Goal: Leave review/rating: Leave review/rating

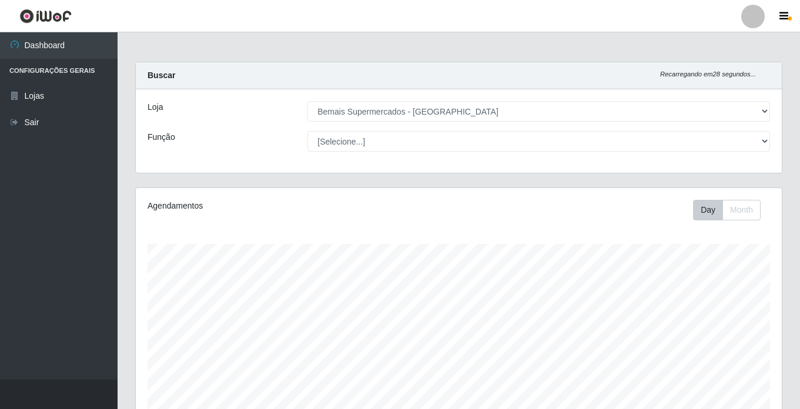
select select "250"
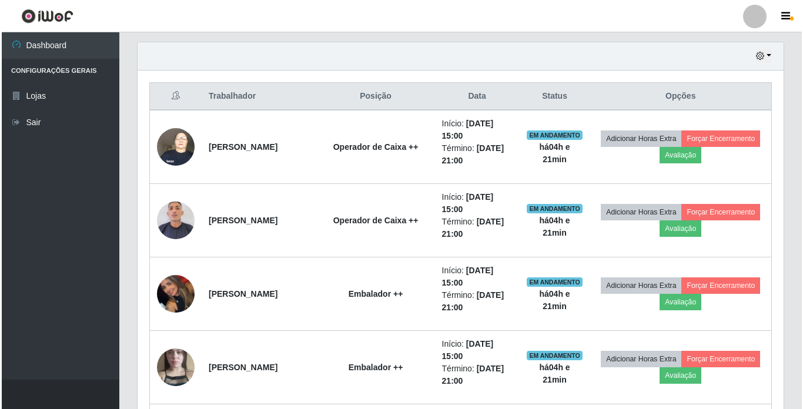
scroll to position [398, 0]
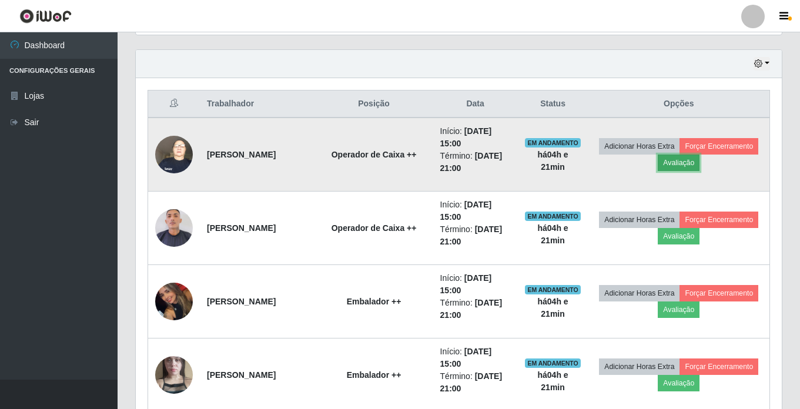
click at [700, 159] on button "Avaliação" at bounding box center [679, 163] width 42 height 16
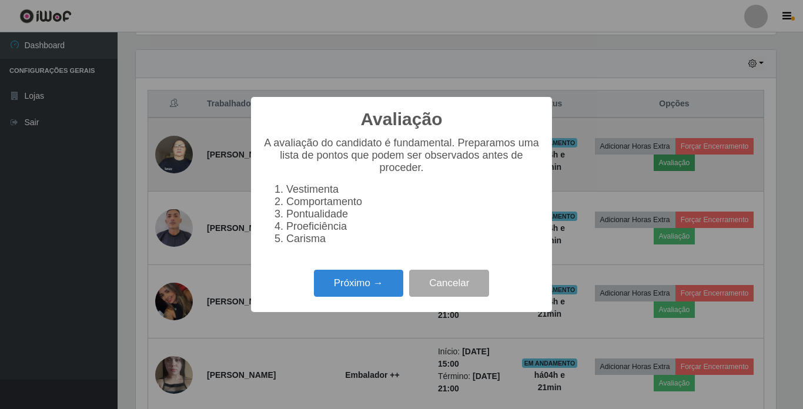
scroll to position [244, 640]
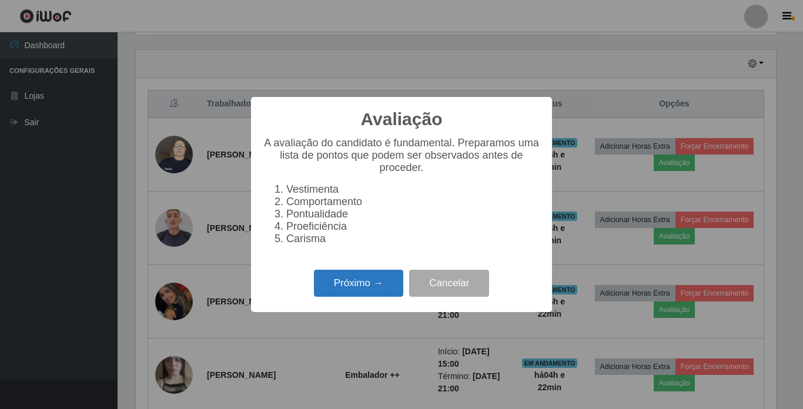
click at [360, 288] on button "Próximo →" at bounding box center [358, 284] width 89 height 28
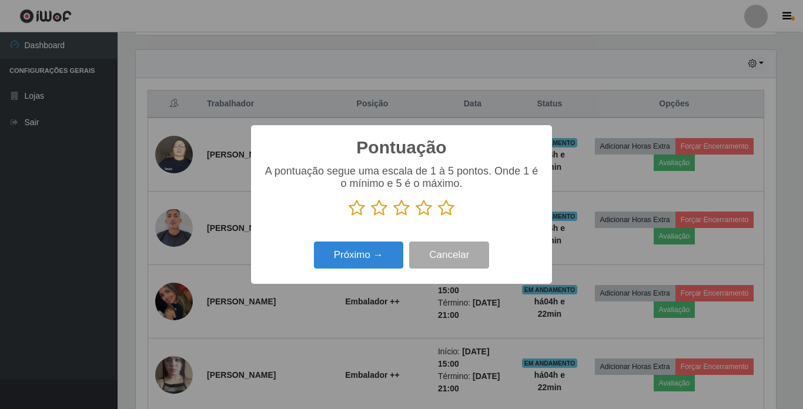
scroll to position [587845, 587448]
click at [446, 208] on icon at bounding box center [446, 208] width 16 height 18
click at [438, 217] on input "radio" at bounding box center [438, 217] width 0 height 0
click at [373, 252] on button "Próximo →" at bounding box center [358, 256] width 89 height 28
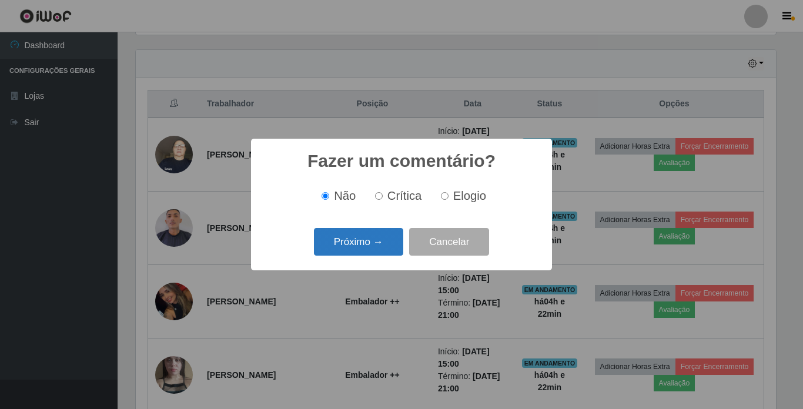
click at [354, 244] on button "Próximo →" at bounding box center [358, 242] width 89 height 28
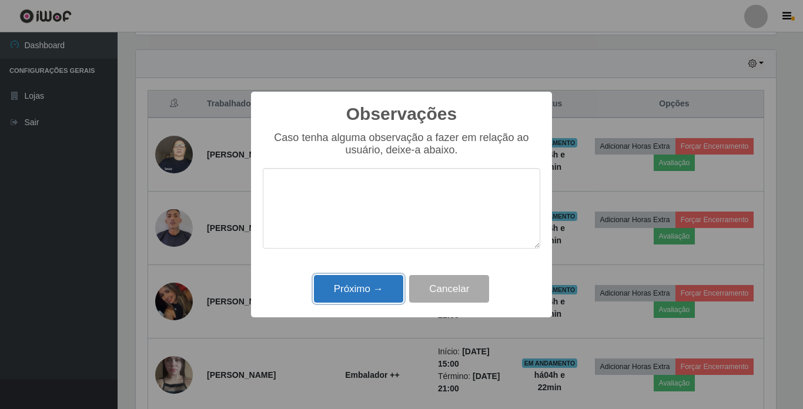
click at [356, 283] on button "Próximo →" at bounding box center [358, 289] width 89 height 28
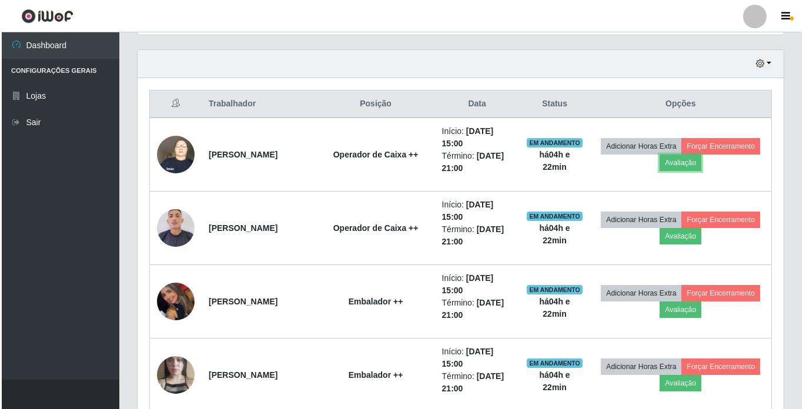
scroll to position [244, 646]
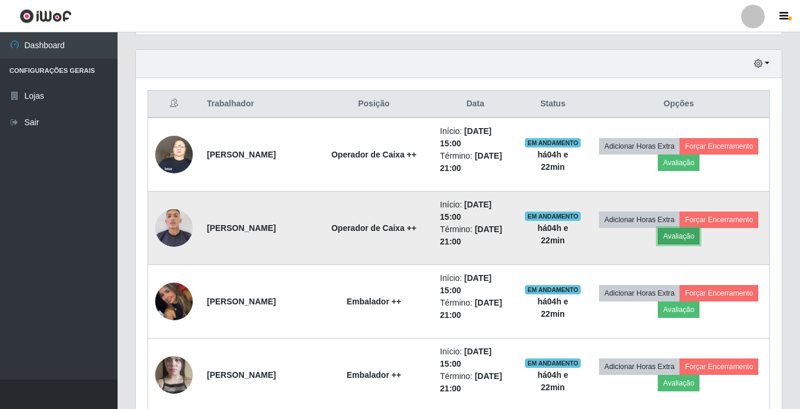
click at [700, 233] on button "Avaliação" at bounding box center [679, 236] width 42 height 16
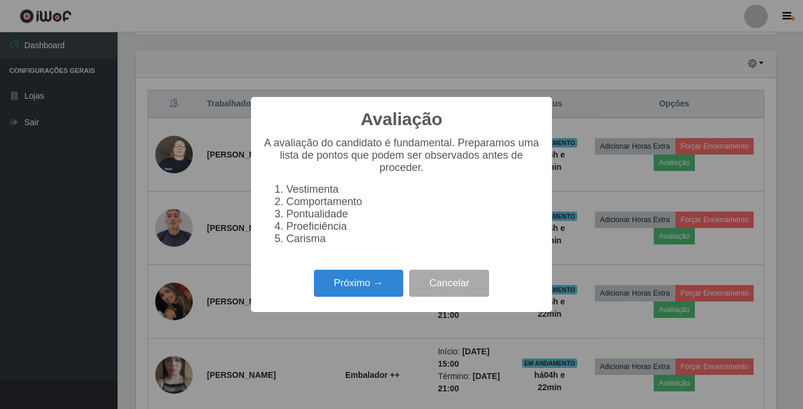
scroll to position [244, 640]
click at [373, 286] on button "Próximo →" at bounding box center [358, 284] width 89 height 28
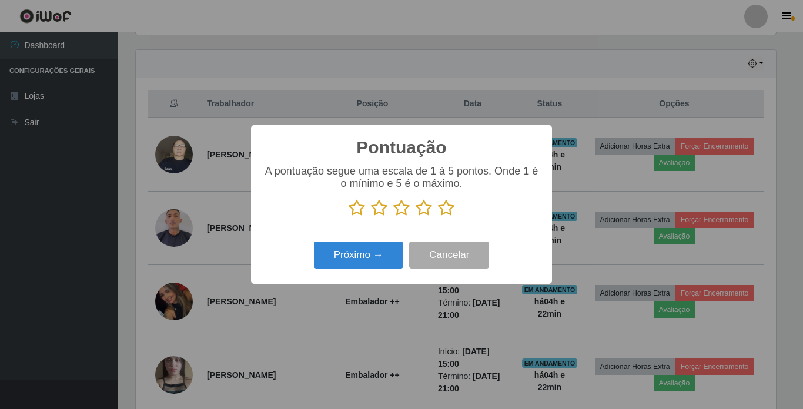
scroll to position [587845, 587448]
click at [449, 203] on icon at bounding box center [446, 208] width 16 height 18
click at [438, 217] on input "radio" at bounding box center [438, 217] width 0 height 0
click at [375, 250] on button "Próximo →" at bounding box center [358, 256] width 89 height 28
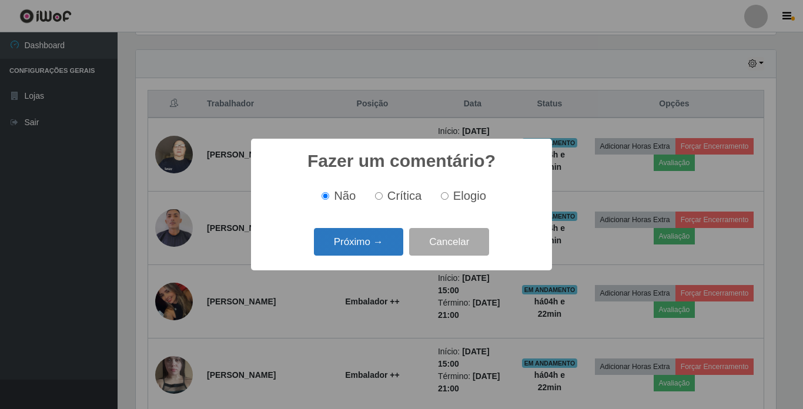
click at [359, 246] on button "Próximo →" at bounding box center [358, 242] width 89 height 28
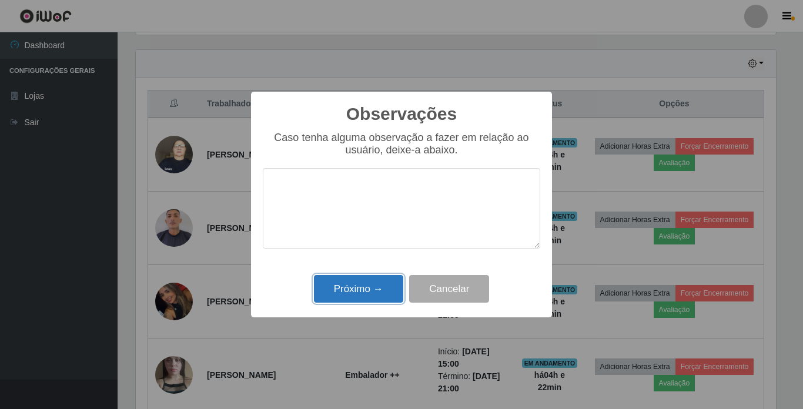
click at [362, 282] on button "Próximo →" at bounding box center [358, 289] width 89 height 28
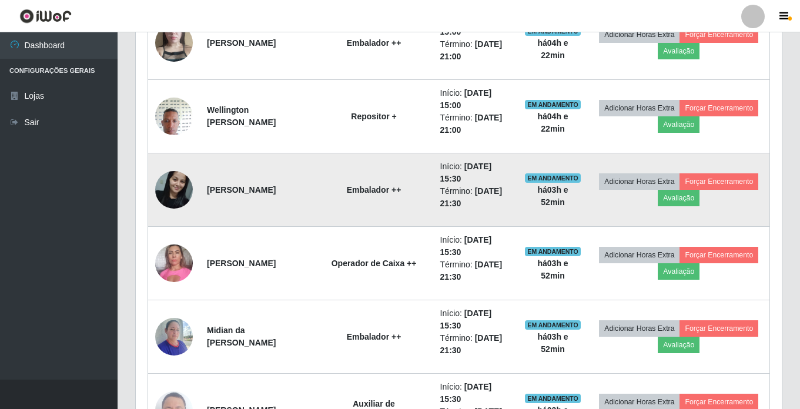
scroll to position [750, 0]
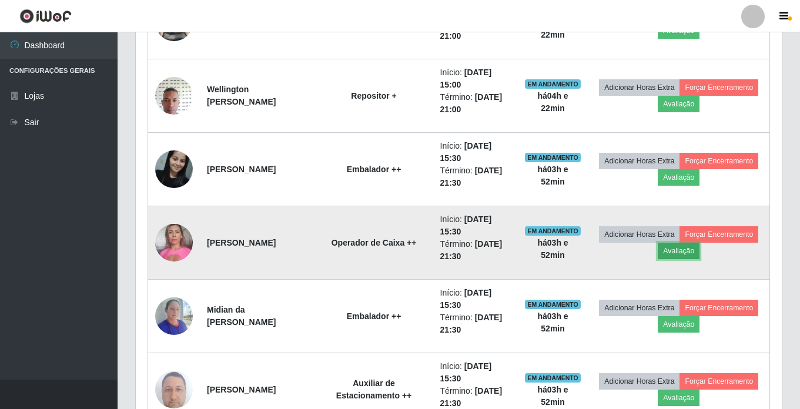
click at [700, 250] on button "Avaliação" at bounding box center [679, 251] width 42 height 16
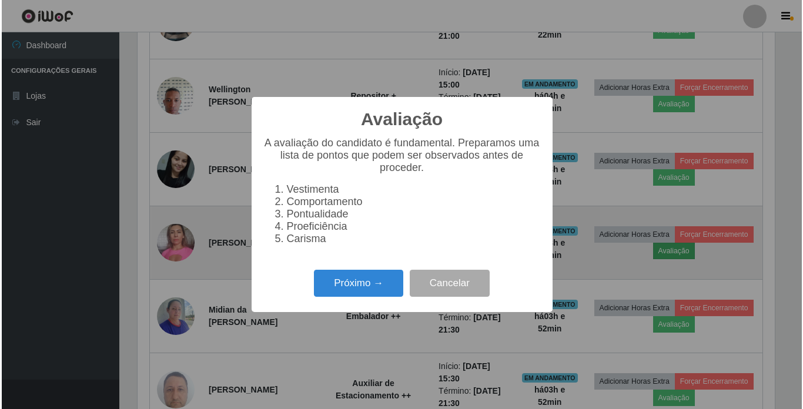
scroll to position [244, 640]
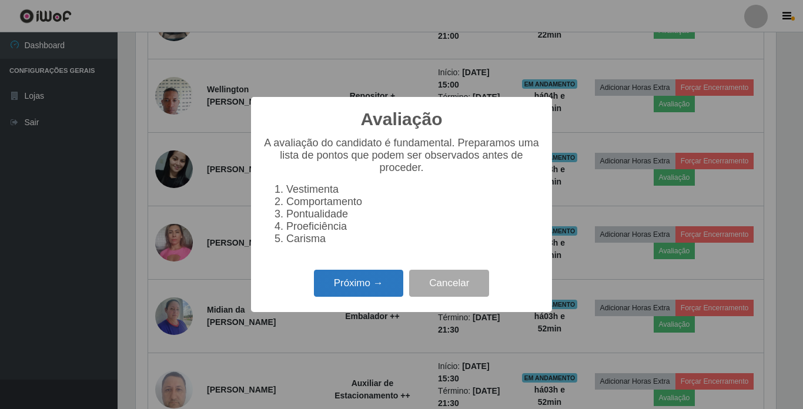
click at [366, 281] on button "Próximo →" at bounding box center [358, 284] width 89 height 28
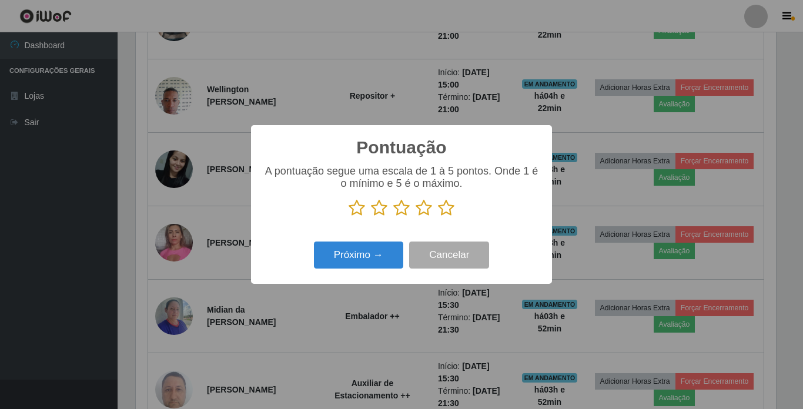
click at [446, 209] on icon at bounding box center [446, 208] width 16 height 18
click at [438, 217] on input "radio" at bounding box center [438, 217] width 0 height 0
click at [377, 254] on button "Próximo →" at bounding box center [358, 256] width 89 height 28
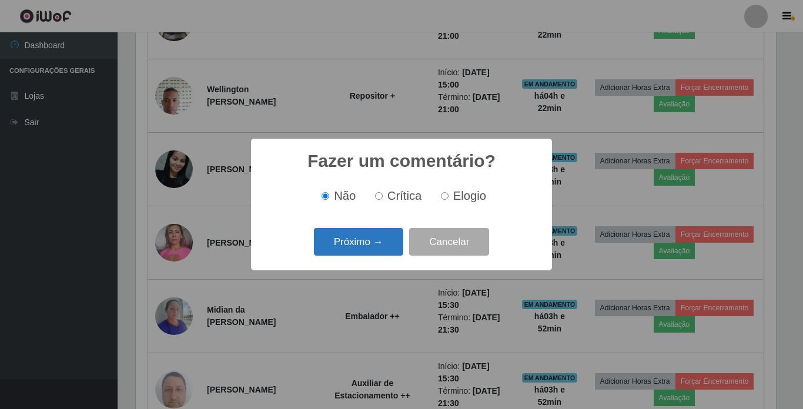
click at [372, 237] on button "Próximo →" at bounding box center [358, 242] width 89 height 28
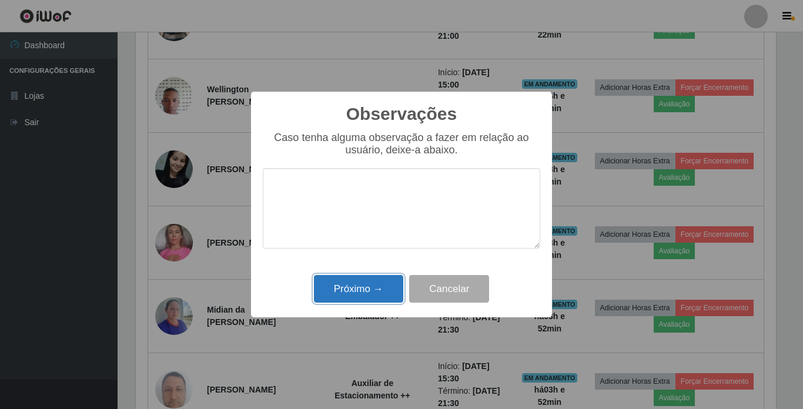
click at [374, 283] on button "Próximo →" at bounding box center [358, 289] width 89 height 28
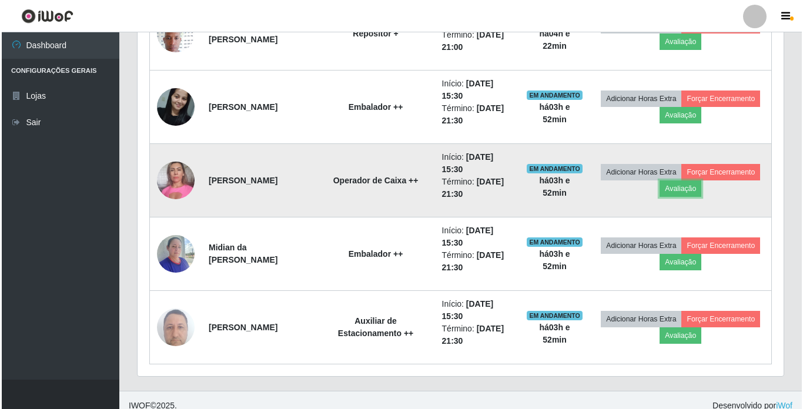
scroll to position [824, 0]
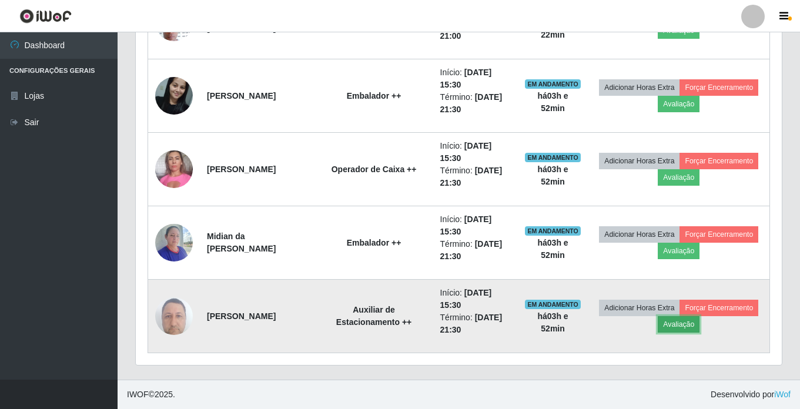
click at [700, 321] on button "Avaliação" at bounding box center [679, 324] width 42 height 16
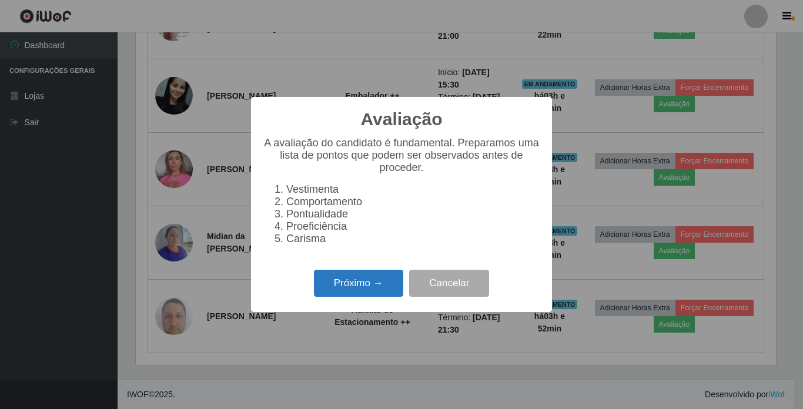
click at [369, 283] on button "Próximo →" at bounding box center [358, 284] width 89 height 28
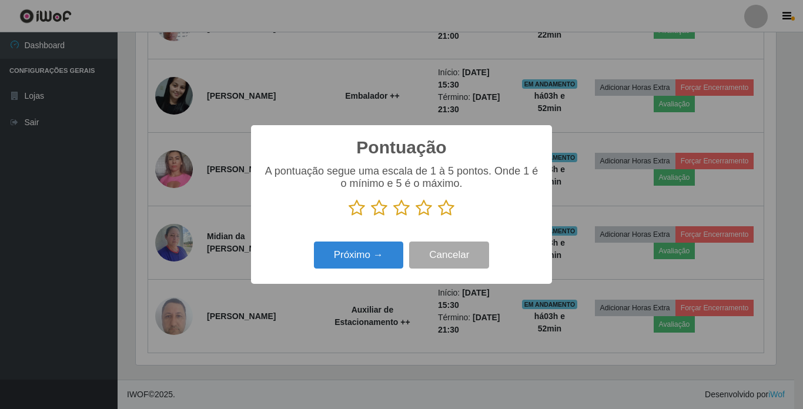
scroll to position [587845, 587448]
click at [443, 209] on icon at bounding box center [446, 208] width 16 height 18
click at [438, 217] on input "radio" at bounding box center [438, 217] width 0 height 0
click at [378, 253] on button "Próximo →" at bounding box center [358, 256] width 89 height 28
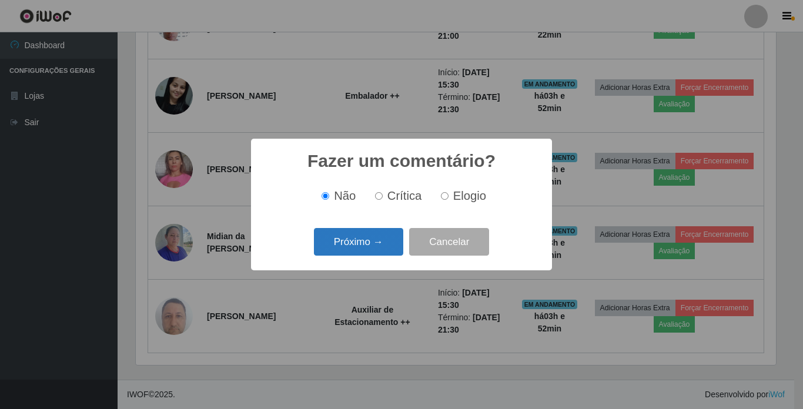
click at [349, 243] on button "Próximo →" at bounding box center [358, 242] width 89 height 28
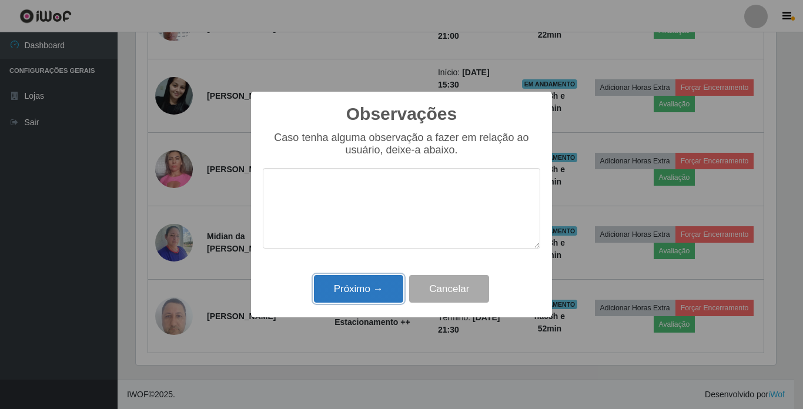
click at [373, 290] on button "Próximo →" at bounding box center [358, 289] width 89 height 28
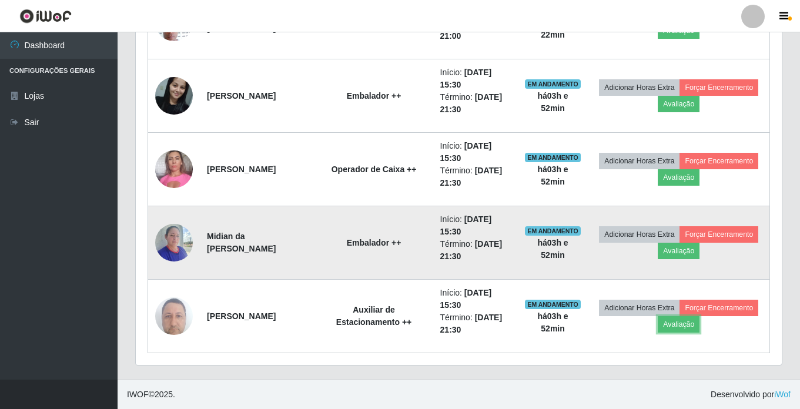
scroll to position [0, 0]
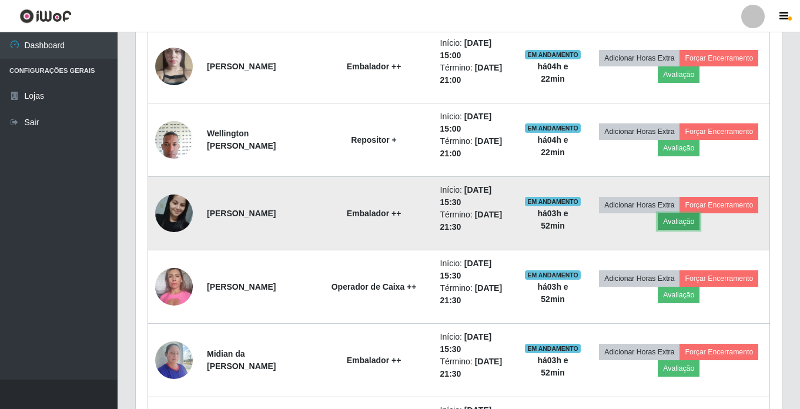
click at [700, 220] on button "Avaliação" at bounding box center [679, 221] width 42 height 16
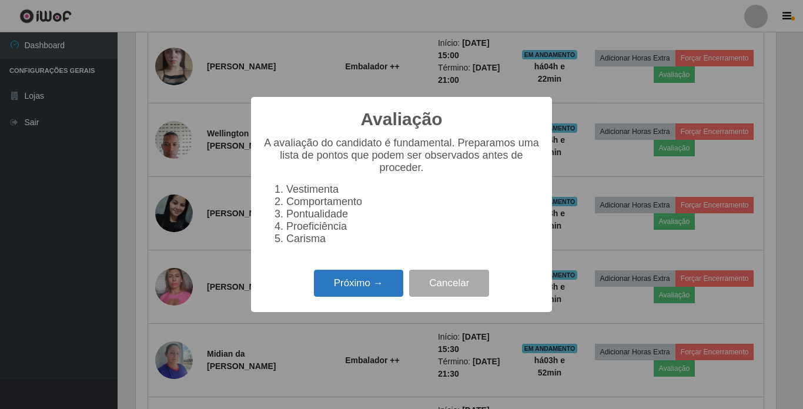
click at [346, 285] on button "Próximo →" at bounding box center [358, 284] width 89 height 28
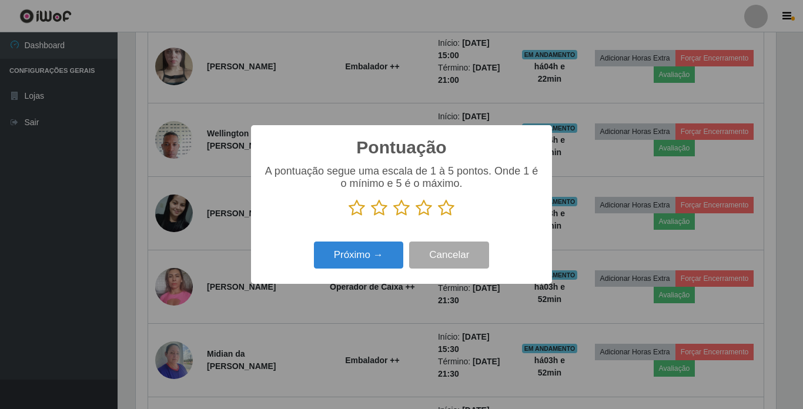
click at [443, 209] on icon at bounding box center [446, 208] width 16 height 18
click at [438, 217] on input "radio" at bounding box center [438, 217] width 0 height 0
click at [376, 254] on button "Próximo →" at bounding box center [358, 256] width 89 height 28
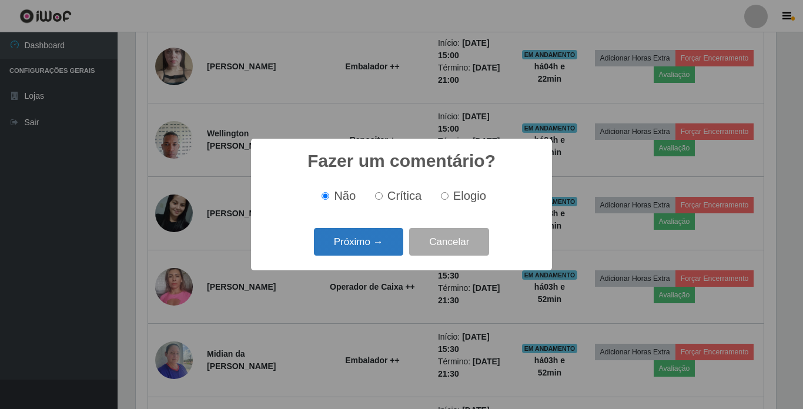
click at [348, 245] on button "Próximo →" at bounding box center [358, 242] width 89 height 28
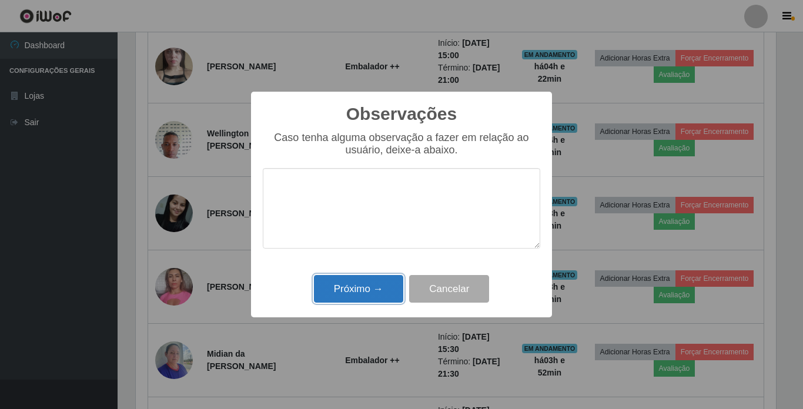
click at [361, 286] on button "Próximo →" at bounding box center [358, 289] width 89 height 28
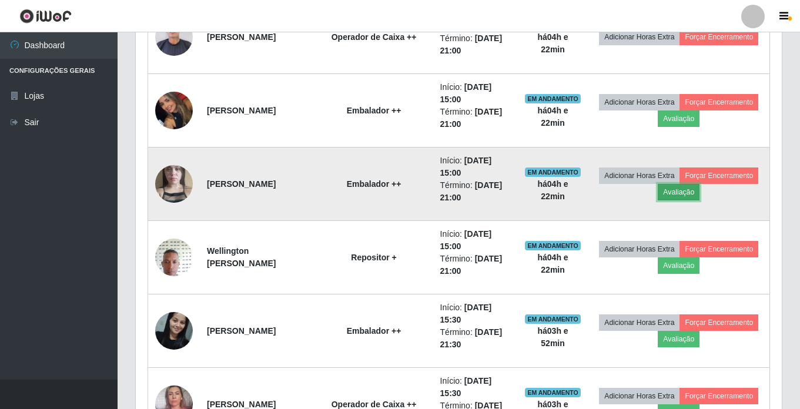
click at [700, 192] on button "Avaliação" at bounding box center [679, 192] width 42 height 16
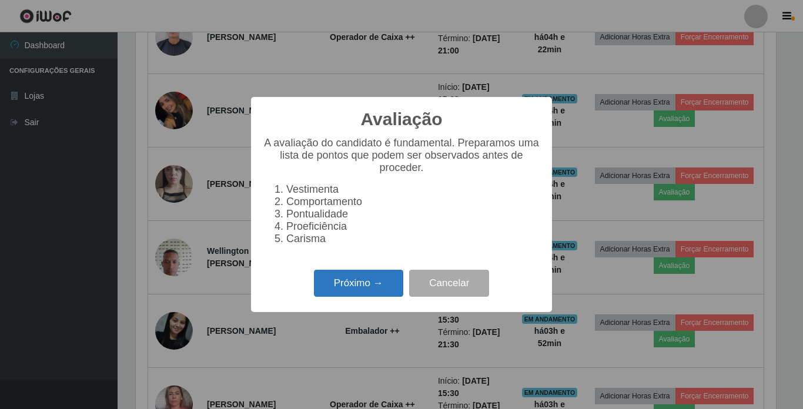
click at [366, 289] on button "Próximo →" at bounding box center [358, 284] width 89 height 28
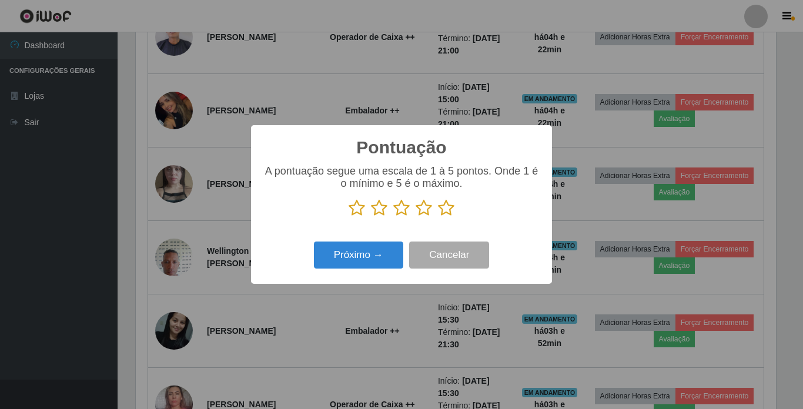
click at [448, 210] on icon at bounding box center [446, 208] width 16 height 18
click at [438, 217] on input "radio" at bounding box center [438, 217] width 0 height 0
click at [365, 255] on button "Próximo →" at bounding box center [358, 256] width 89 height 28
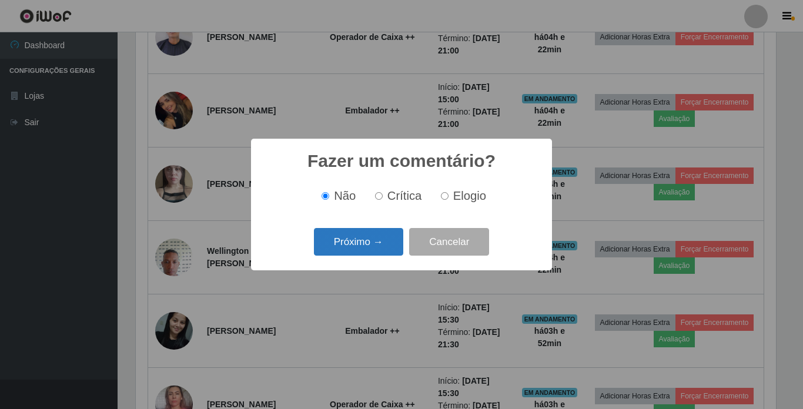
click at [345, 244] on button "Próximo →" at bounding box center [358, 242] width 89 height 28
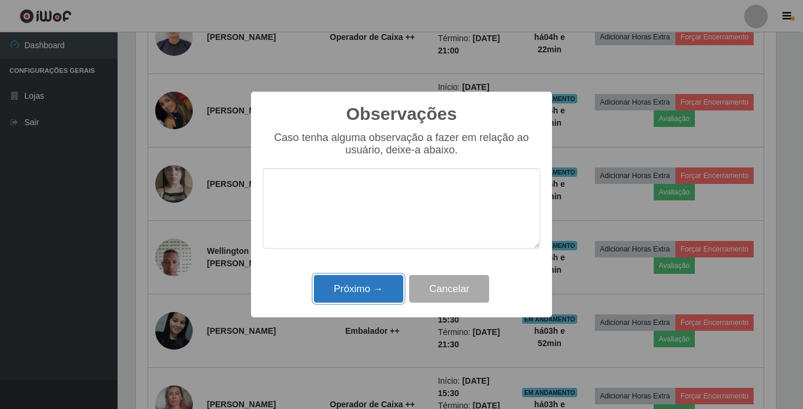
click at [361, 287] on button "Próximo →" at bounding box center [358, 289] width 89 height 28
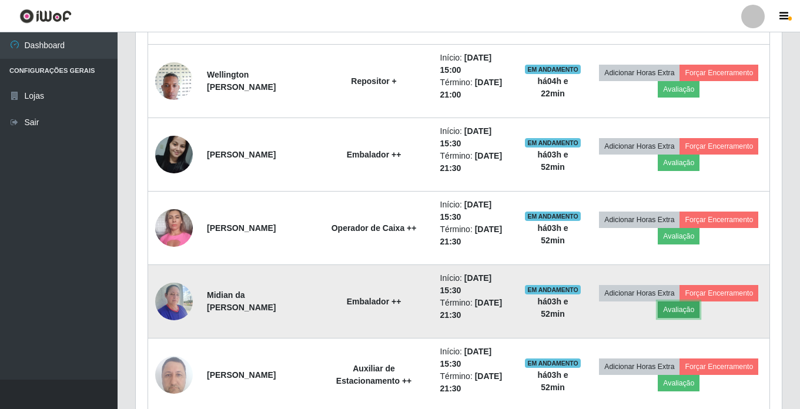
click at [700, 306] on button "Avaliação" at bounding box center [679, 310] width 42 height 16
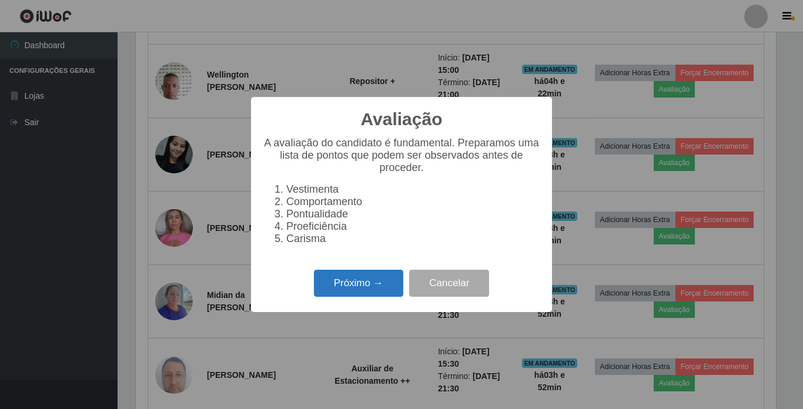
click at [372, 295] on button "Próximo →" at bounding box center [358, 284] width 89 height 28
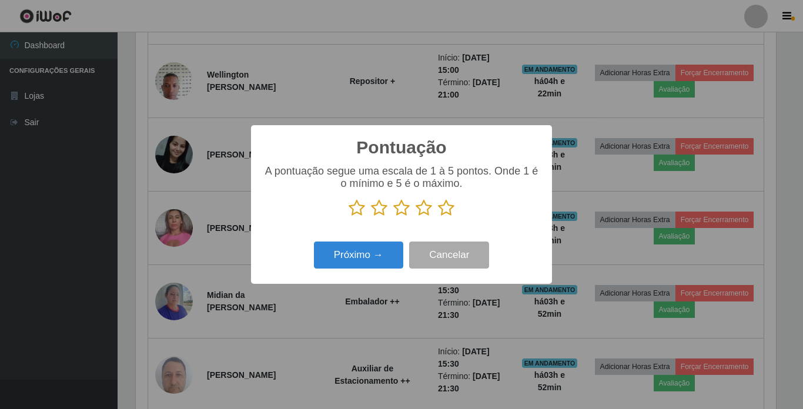
click at [443, 211] on icon at bounding box center [446, 208] width 16 height 18
click at [438, 217] on input "radio" at bounding box center [438, 217] width 0 height 0
click at [370, 258] on button "Próximo →" at bounding box center [358, 256] width 89 height 28
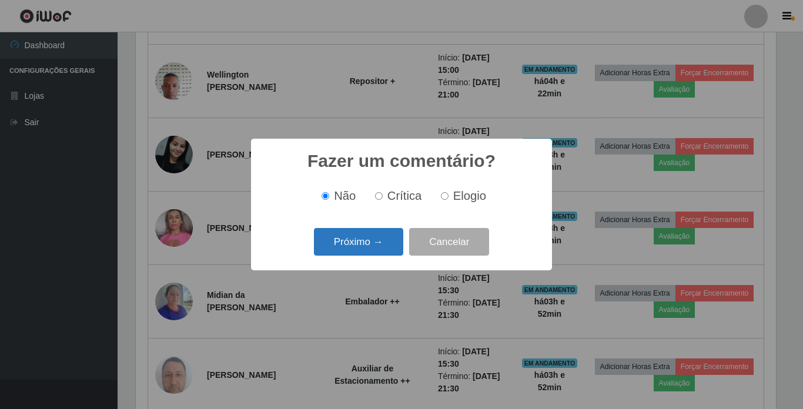
click at [363, 243] on button "Próximo →" at bounding box center [358, 242] width 89 height 28
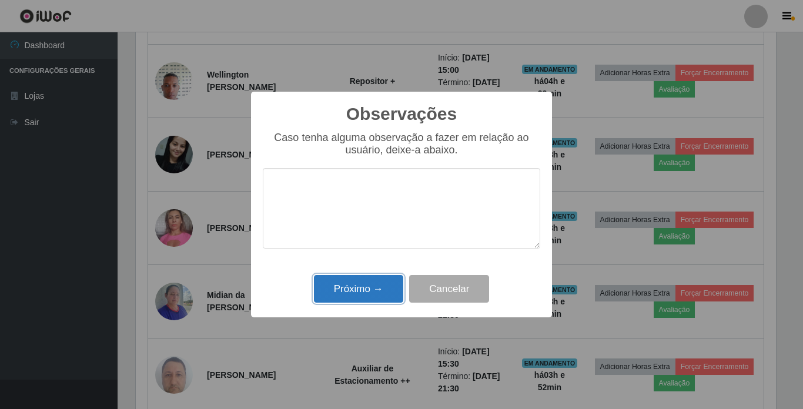
click at [372, 286] on button "Próximo →" at bounding box center [358, 289] width 89 height 28
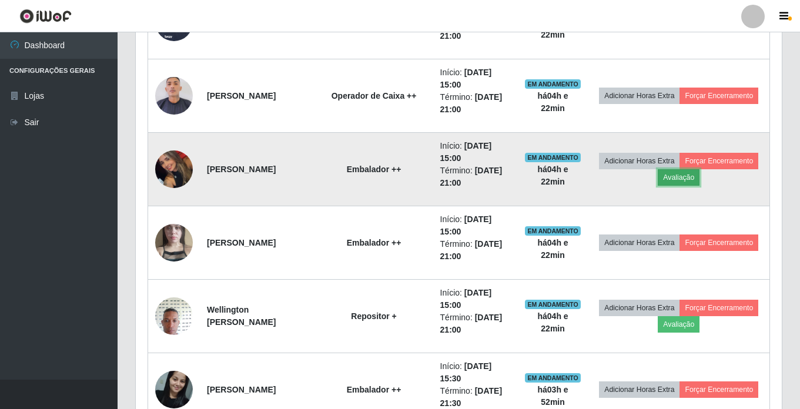
click at [700, 175] on button "Avaliação" at bounding box center [679, 177] width 42 height 16
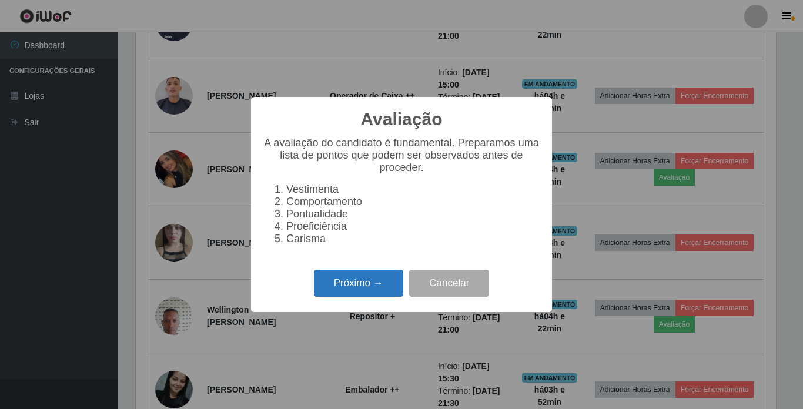
click at [356, 292] on button "Próximo →" at bounding box center [358, 284] width 89 height 28
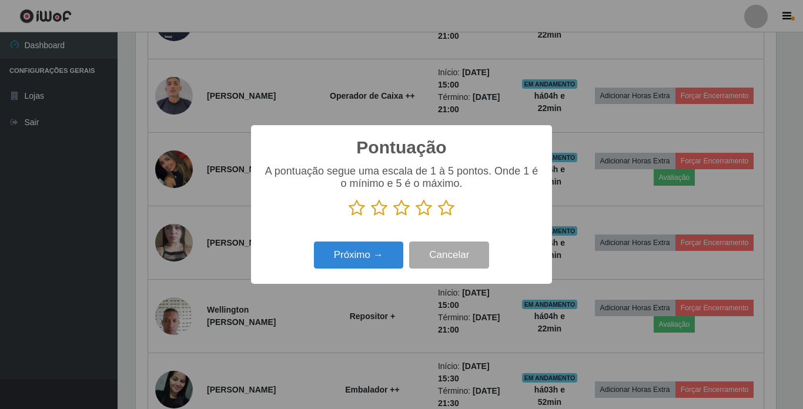
click at [450, 206] on icon at bounding box center [446, 208] width 16 height 18
click at [438, 217] on input "radio" at bounding box center [438, 217] width 0 height 0
click at [365, 252] on button "Próximo →" at bounding box center [358, 256] width 89 height 28
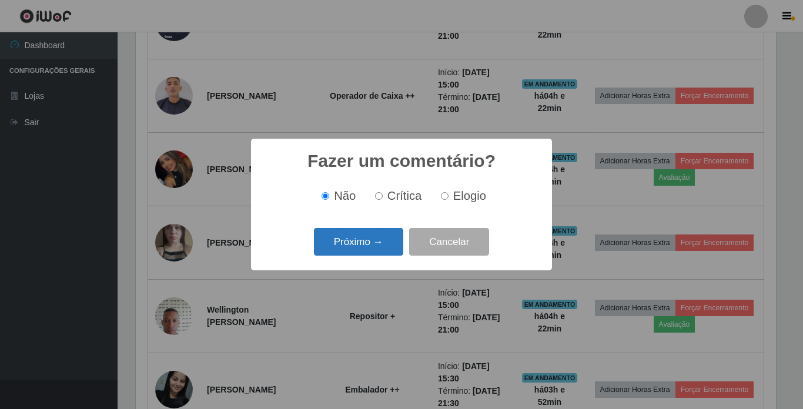
click at [369, 243] on button "Próximo →" at bounding box center [358, 242] width 89 height 28
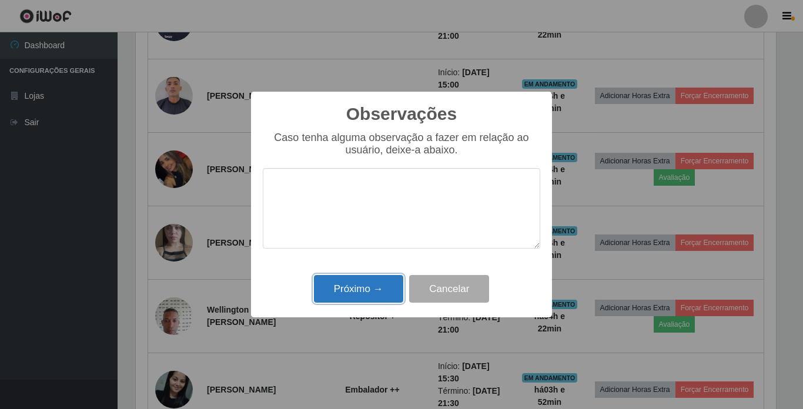
click at [387, 293] on button "Próximo →" at bounding box center [358, 289] width 89 height 28
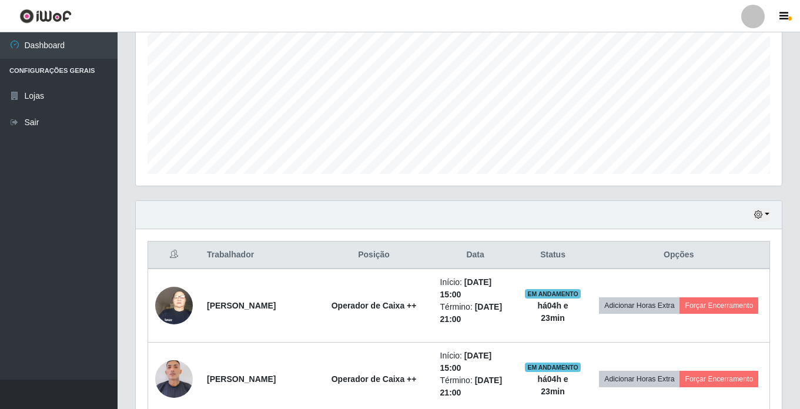
scroll to position [236, 0]
